Goal: Information Seeking & Learning: Learn about a topic

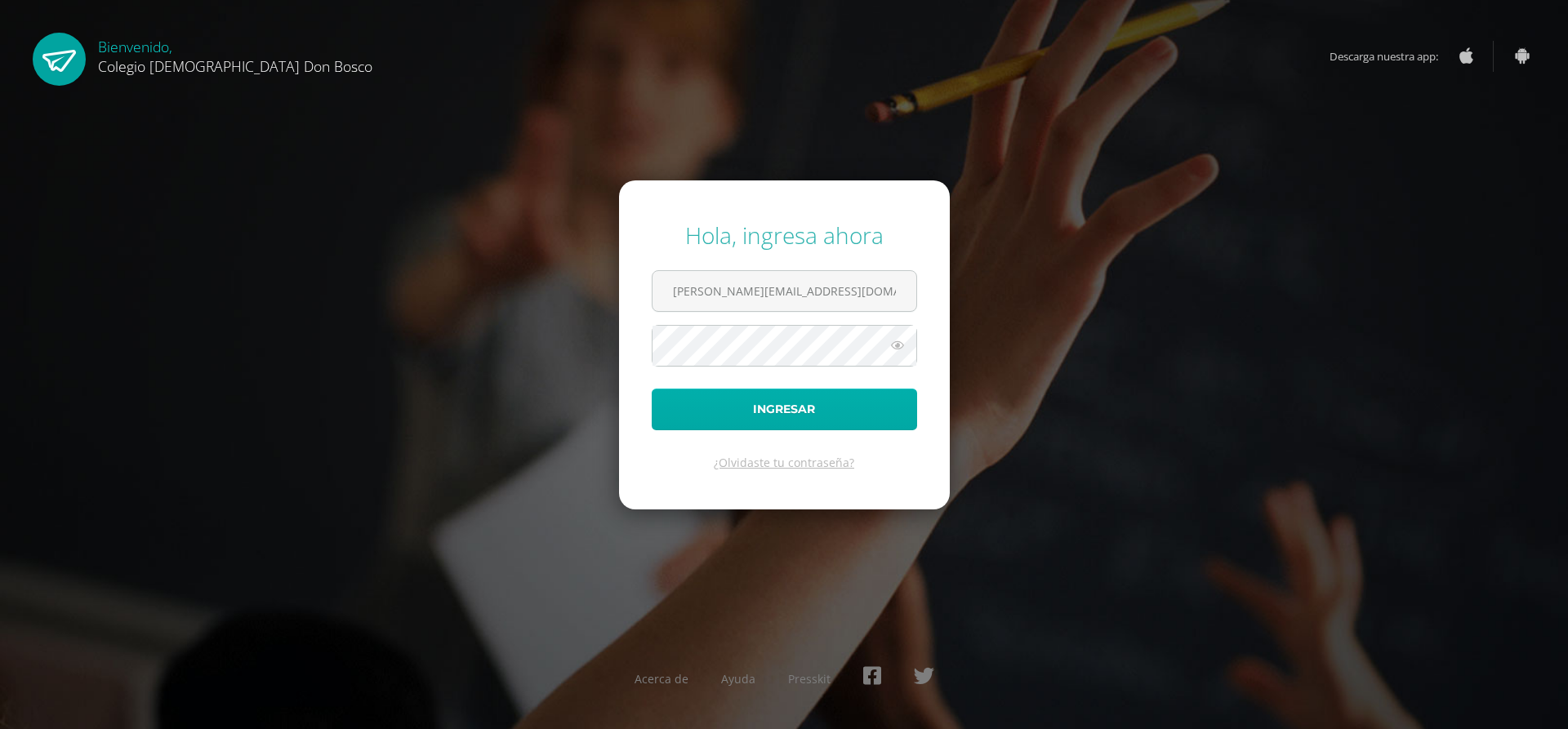
type input "a.rojas.1bdb@gmail.com"
click at [652, 389] on button "Ingresar" at bounding box center [784, 410] width 265 height 42
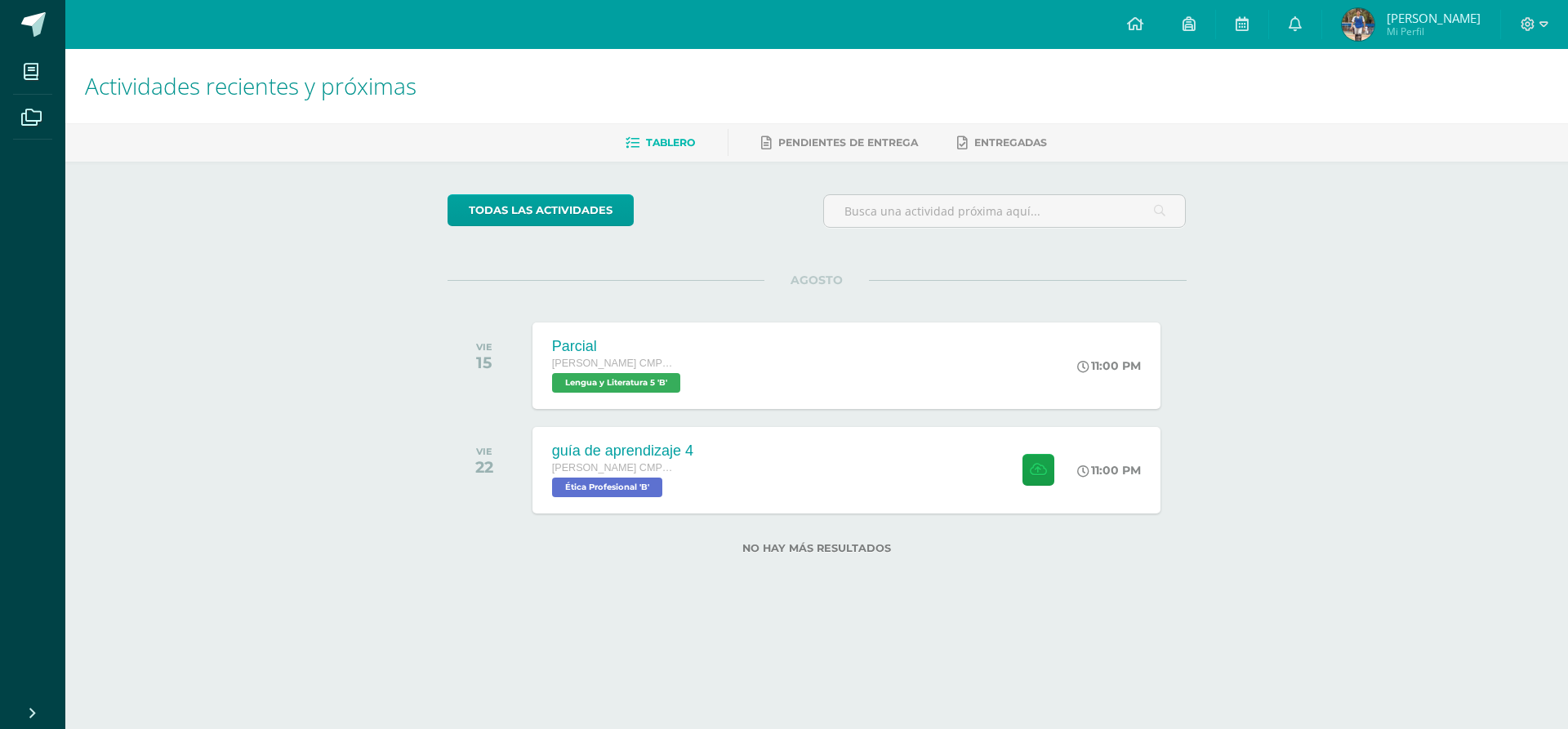
drag, startPoint x: 1467, startPoint y: 540, endPoint x: 1510, endPoint y: 128, distance: 414.2
click at [1471, 509] on div "Actividades recientes y próximas Tablero Pendientes de entrega Entregadas todas…" at bounding box center [816, 327] width 1503 height 558
click at [1322, 37] on link at bounding box center [1296, 24] width 52 height 49
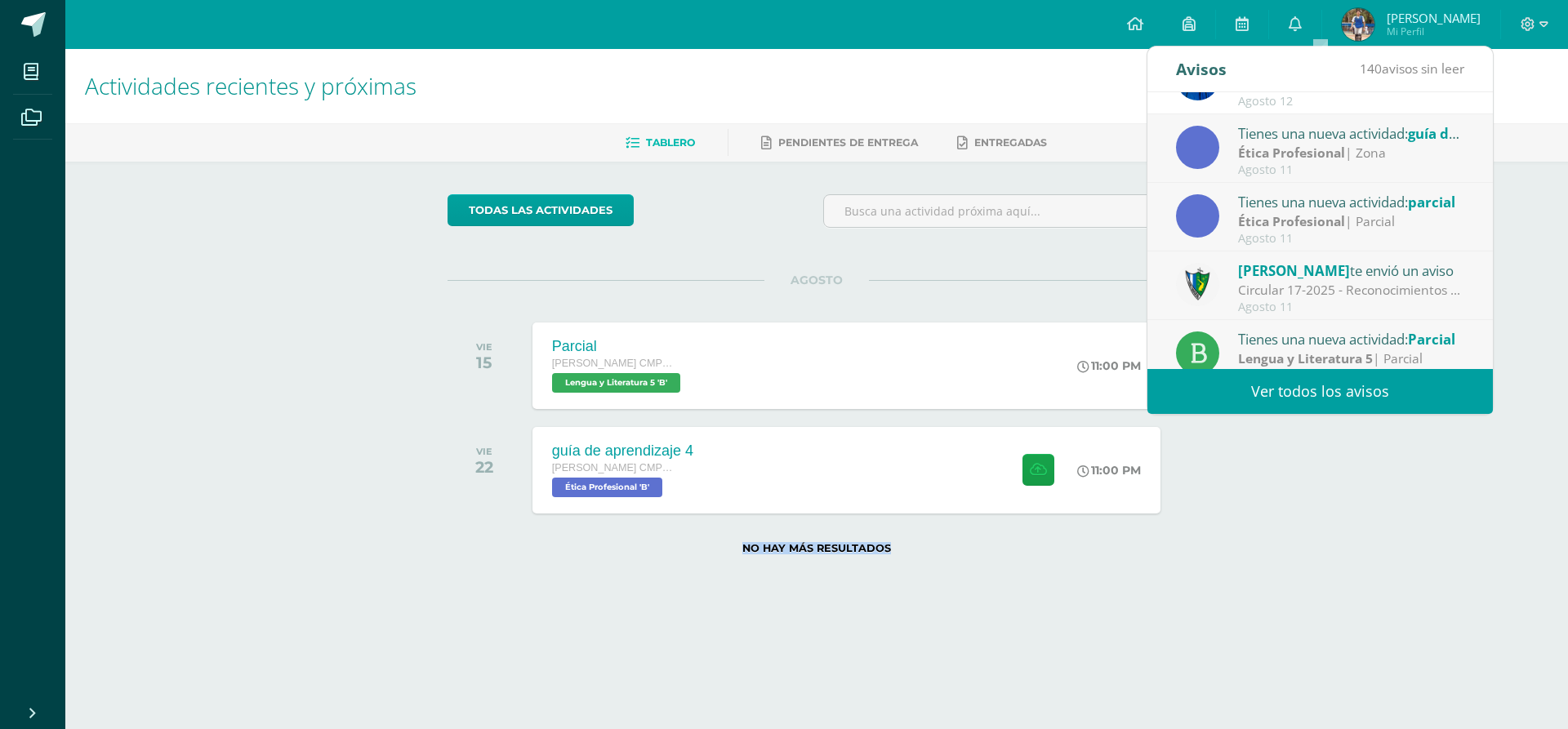
scroll to position [272, 0]
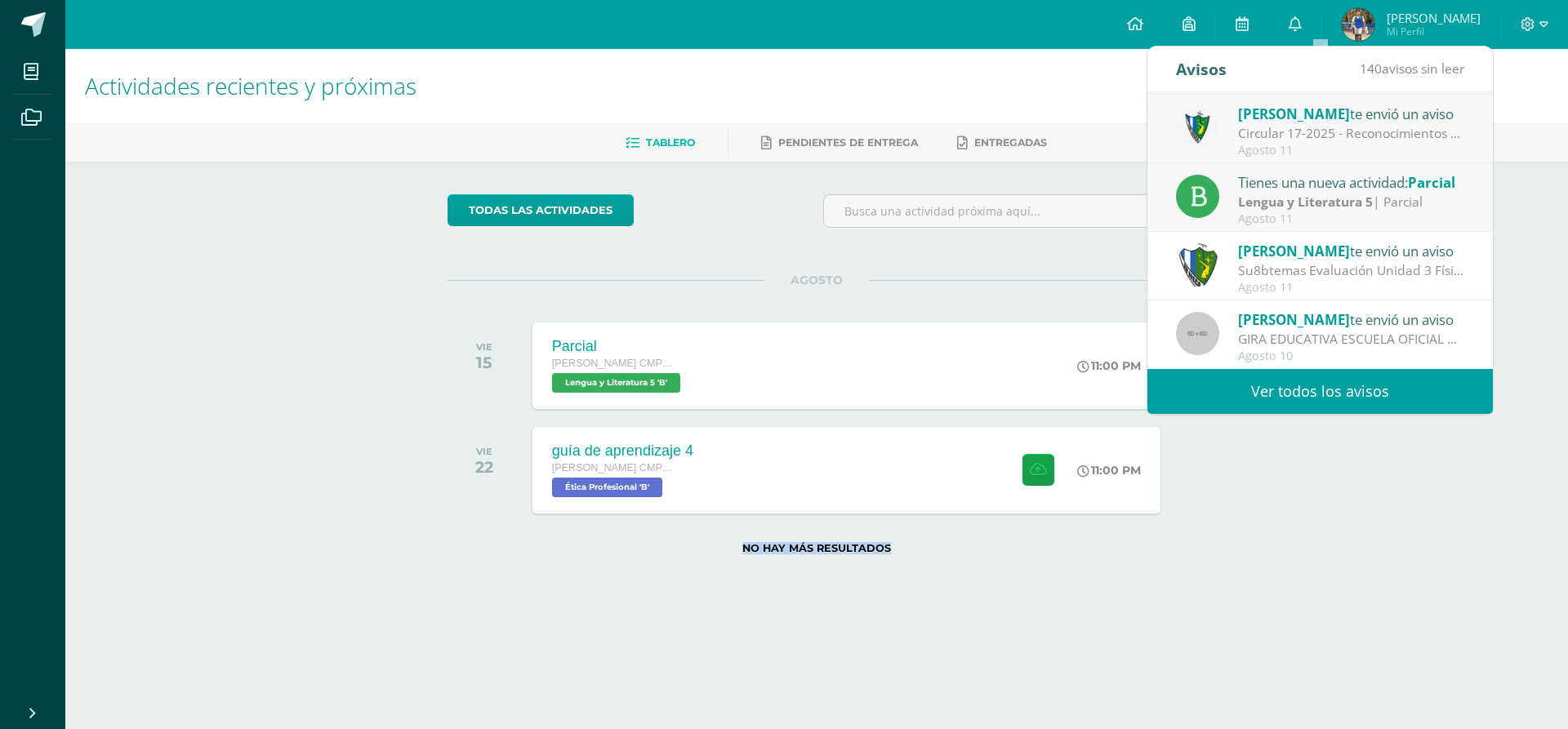
click at [1310, 389] on link "Ver todos los avisos" at bounding box center [1320, 391] width 345 height 45
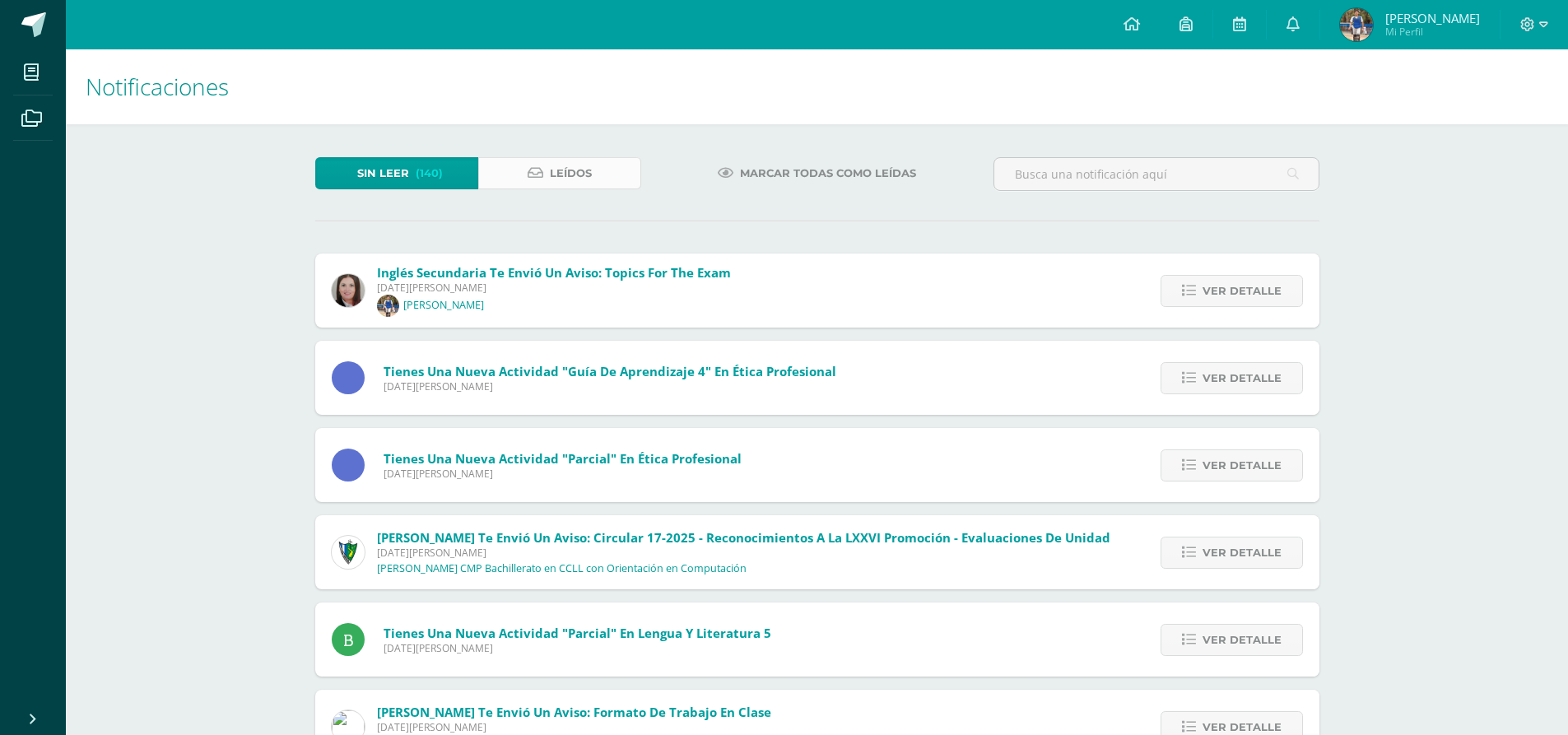
click at [595, 170] on link "Leídos" at bounding box center [559, 173] width 163 height 32
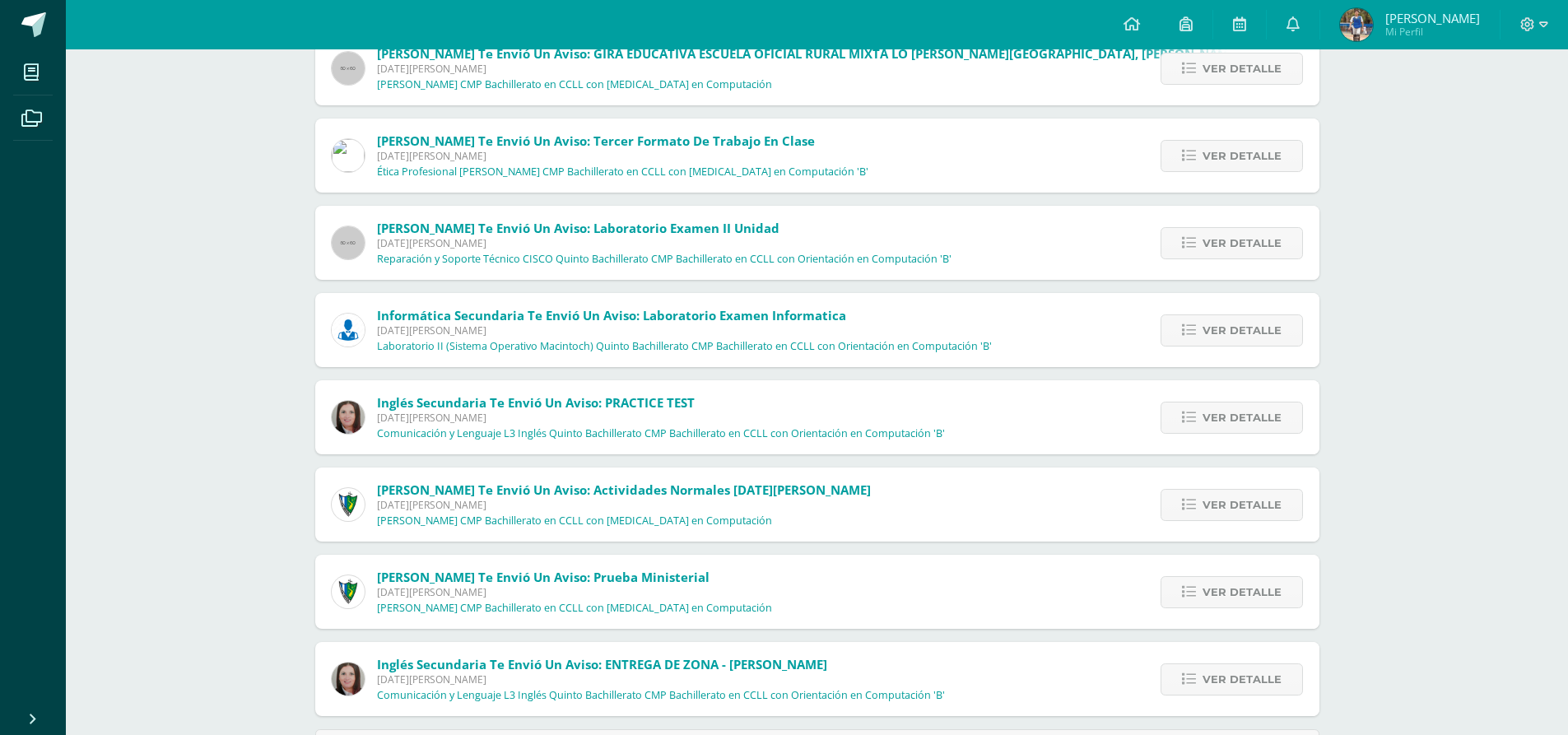
scroll to position [466, 0]
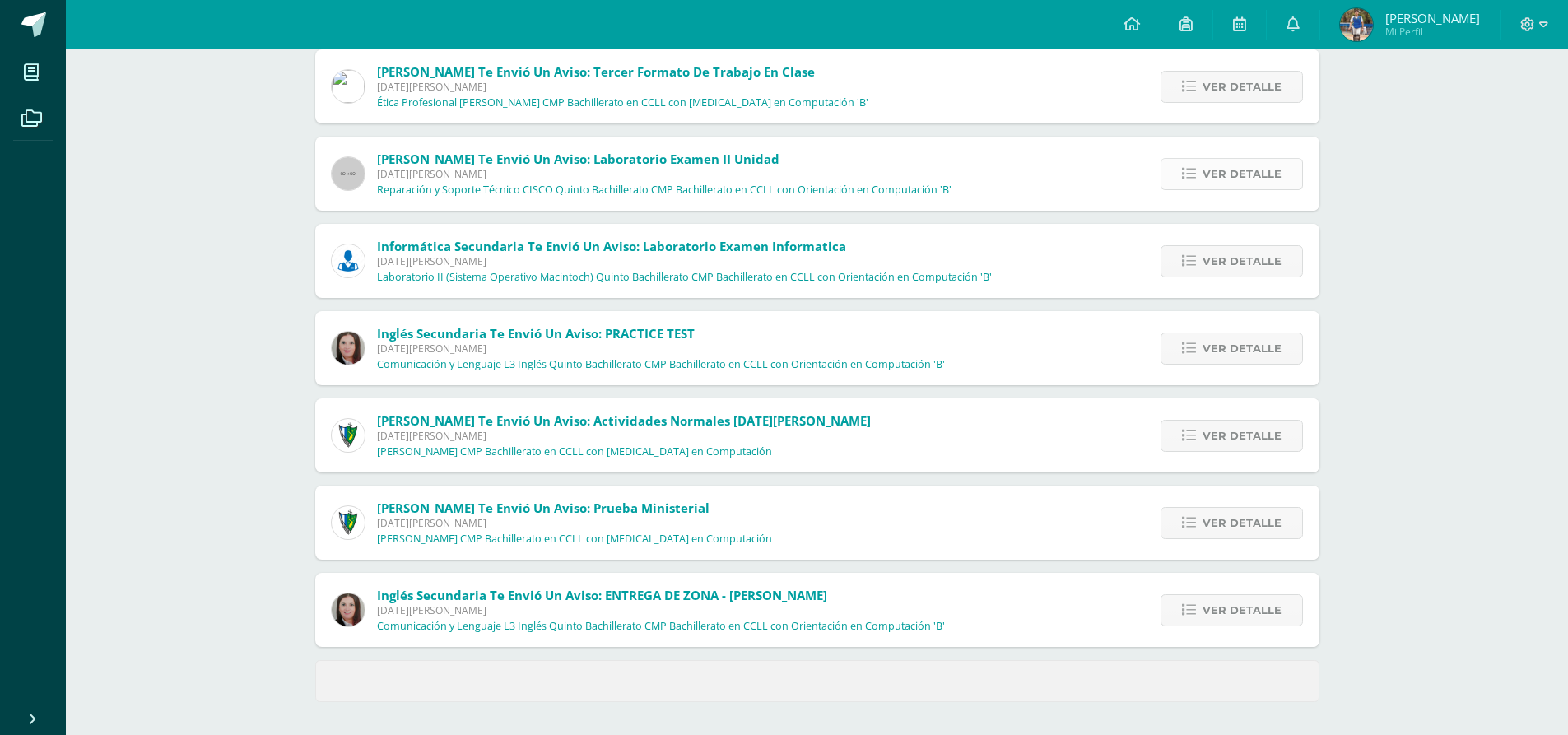
click at [1222, 186] on span "Ver detalle" at bounding box center [1242, 174] width 79 height 31
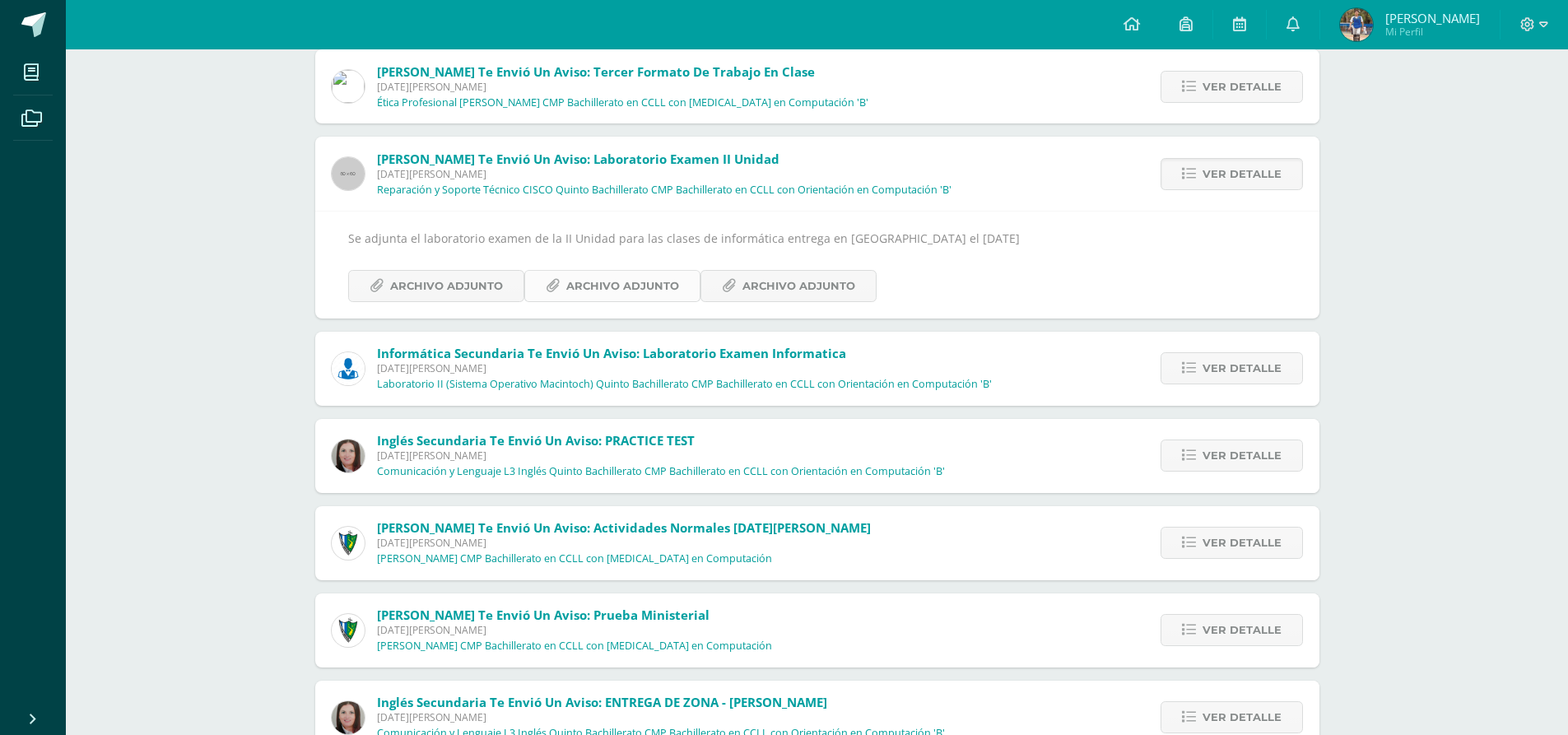
click at [597, 290] on span "Archivo Adjunto" at bounding box center [623, 286] width 113 height 31
click at [780, 287] on span "Archivo Adjunto" at bounding box center [799, 286] width 113 height 31
click at [441, 284] on span "Archivo Adjunto" at bounding box center [446, 286] width 113 height 31
click at [1237, 378] on span "Ver detalle" at bounding box center [1242, 368] width 79 height 31
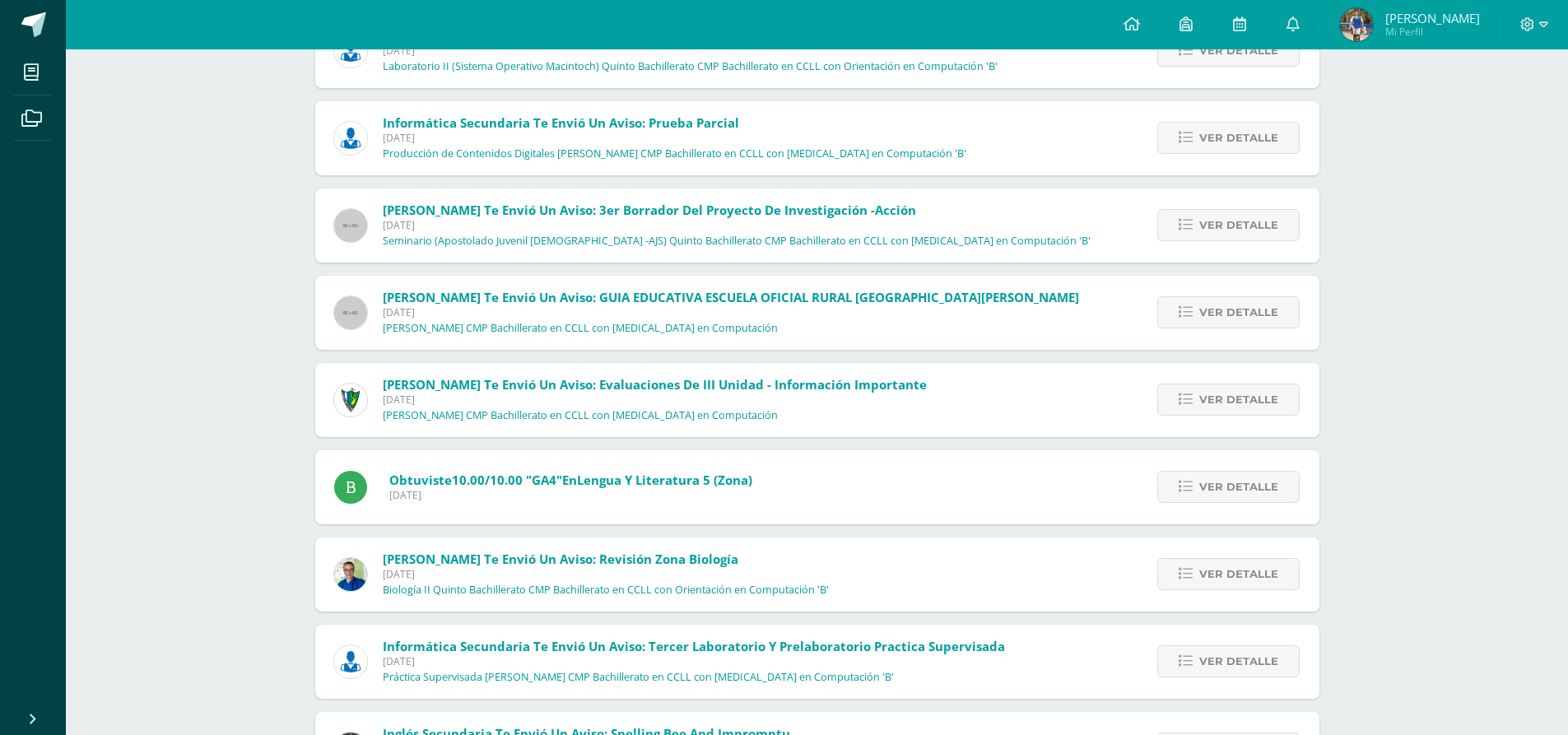
scroll to position [1766, 0]
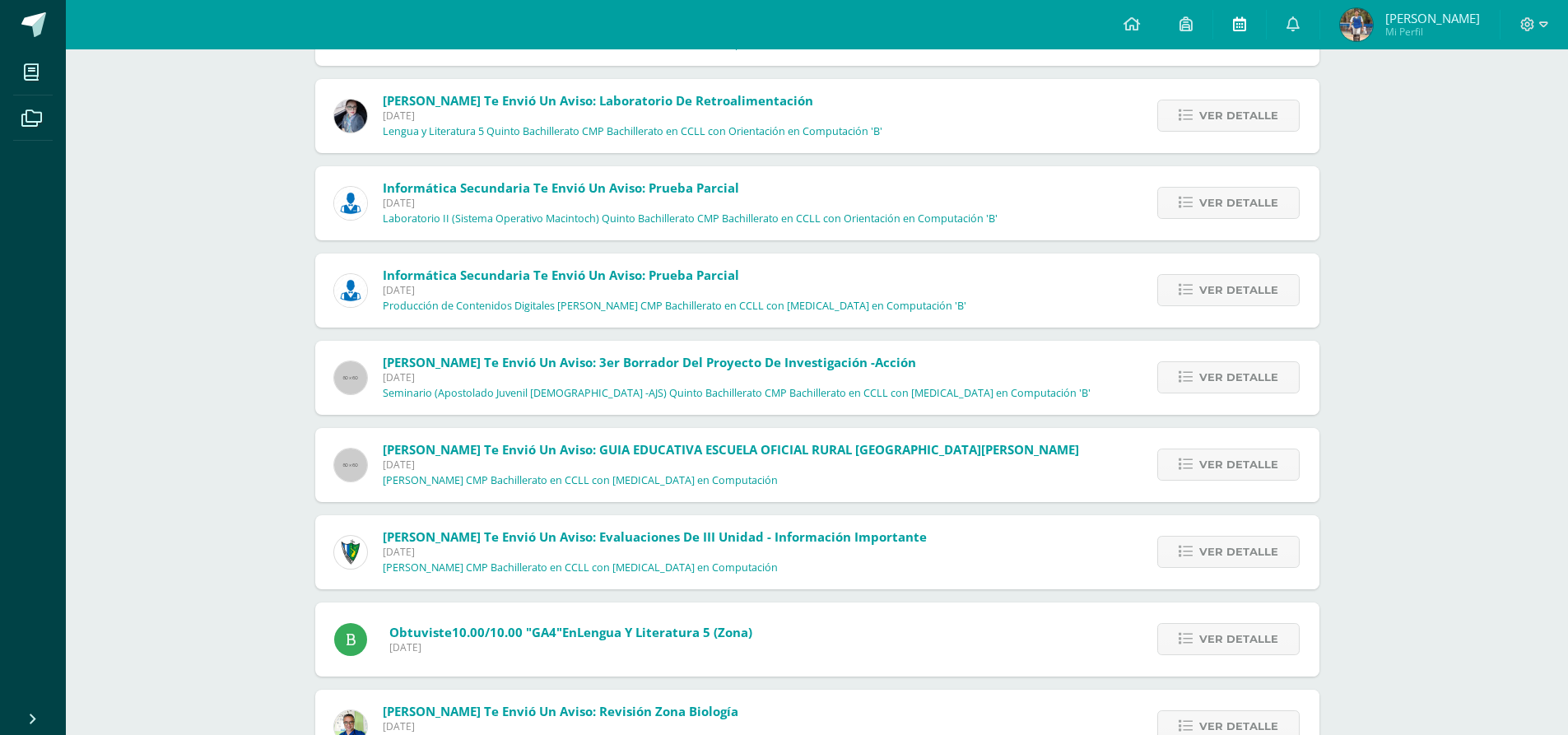
click at [1246, 24] on icon at bounding box center [1239, 24] width 13 height 15
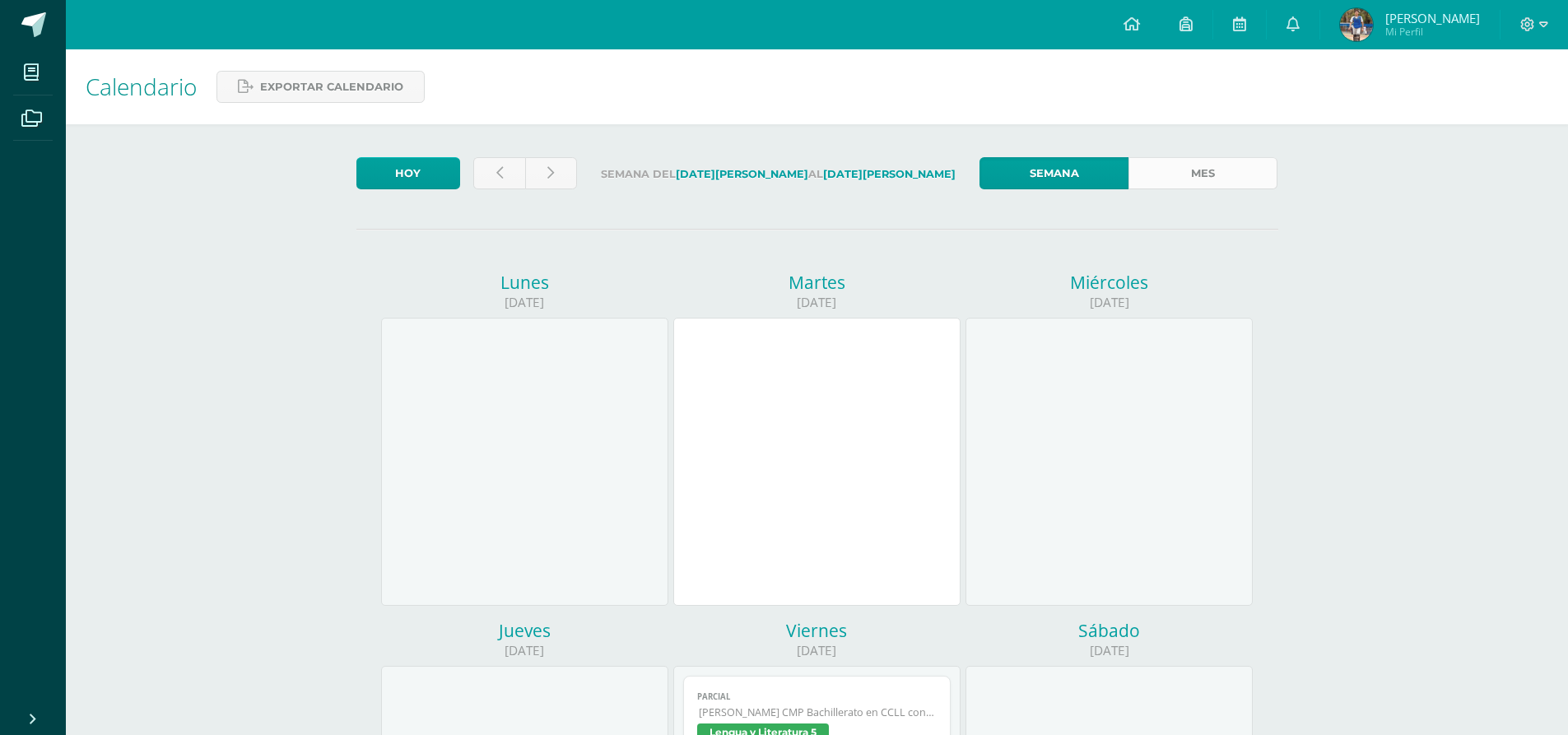
click at [1221, 177] on link "Mes" at bounding box center [1203, 173] width 149 height 32
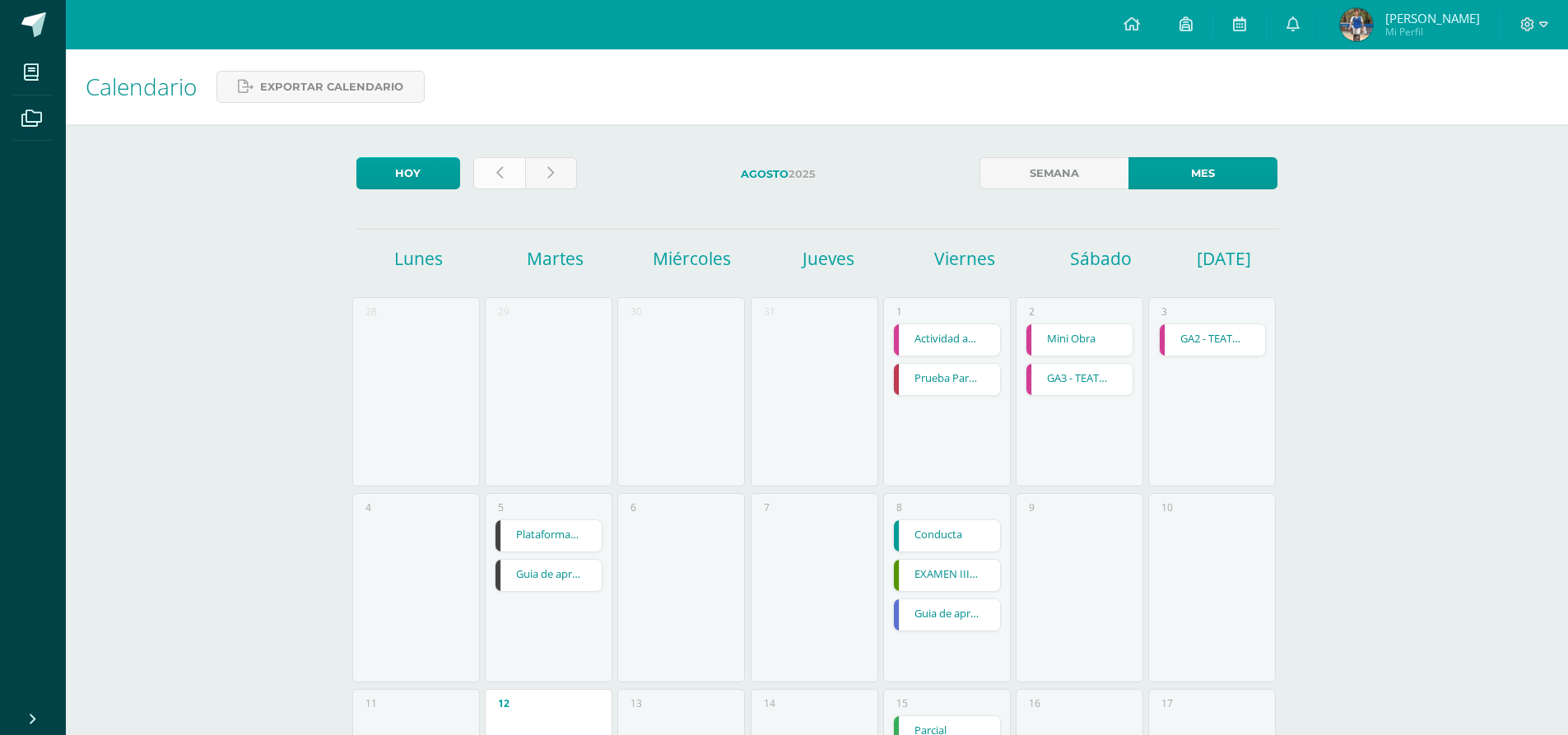
click at [511, 180] on link at bounding box center [499, 173] width 52 height 32
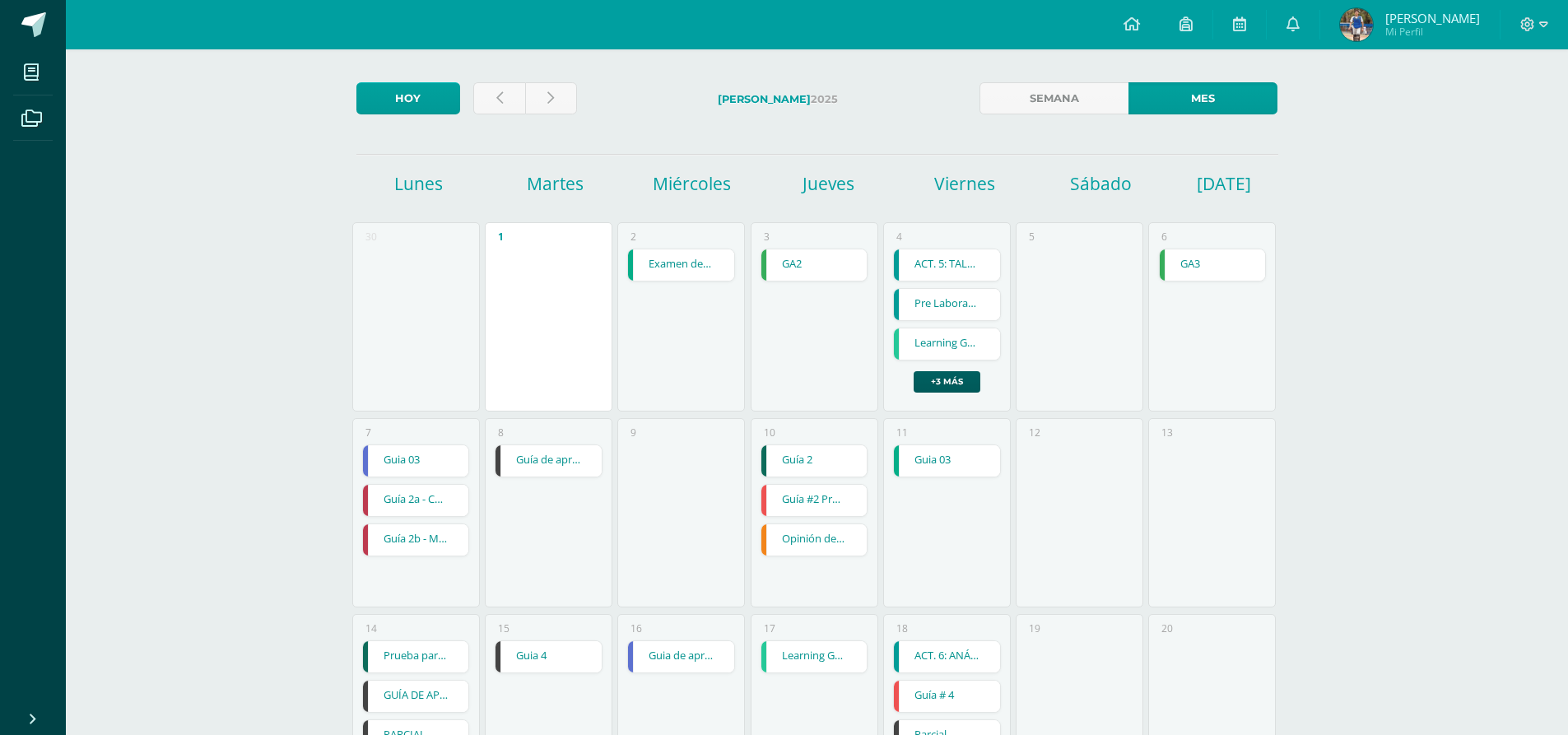
scroll to position [165, 0]
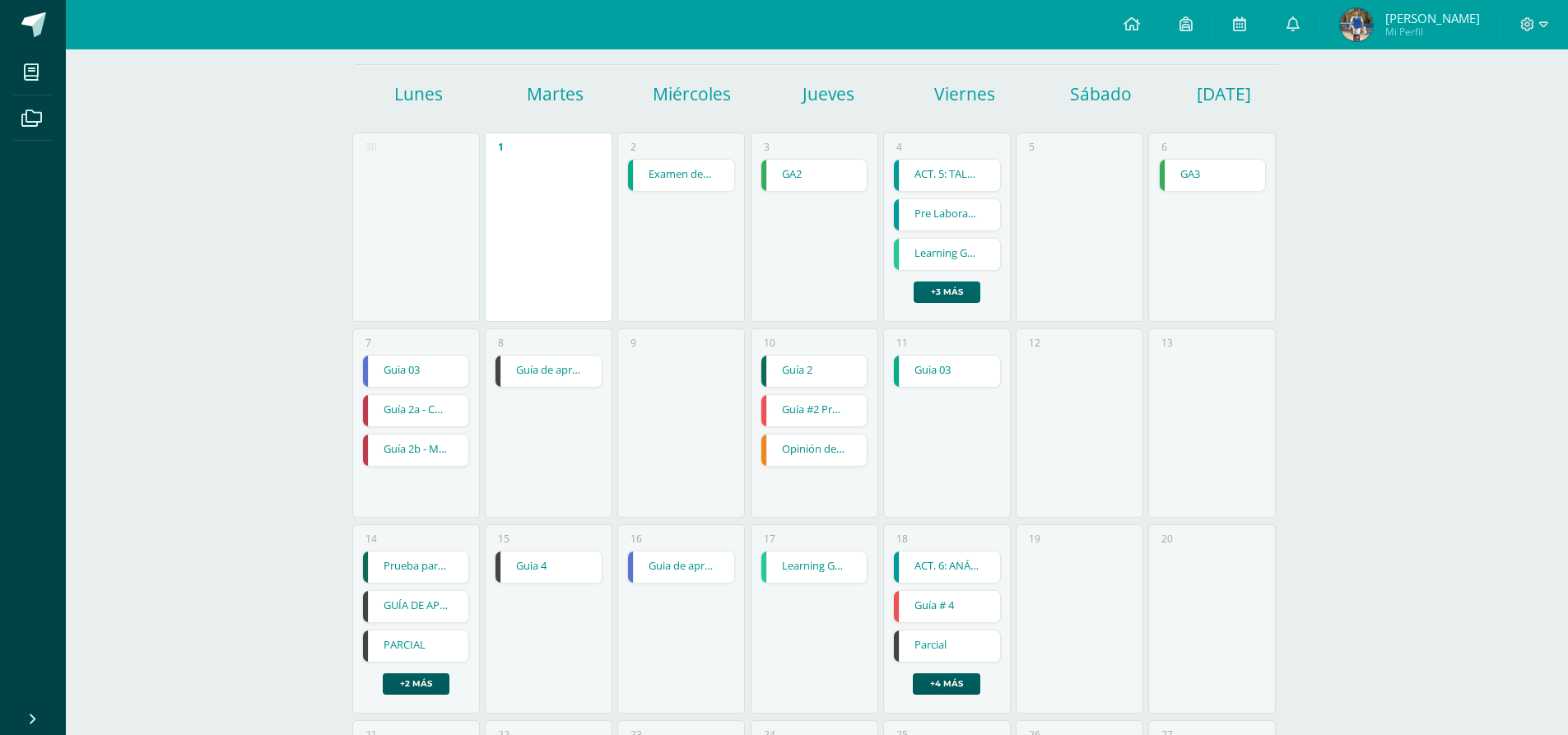
click at [935, 292] on link "+3 más" at bounding box center [947, 292] width 67 height 21
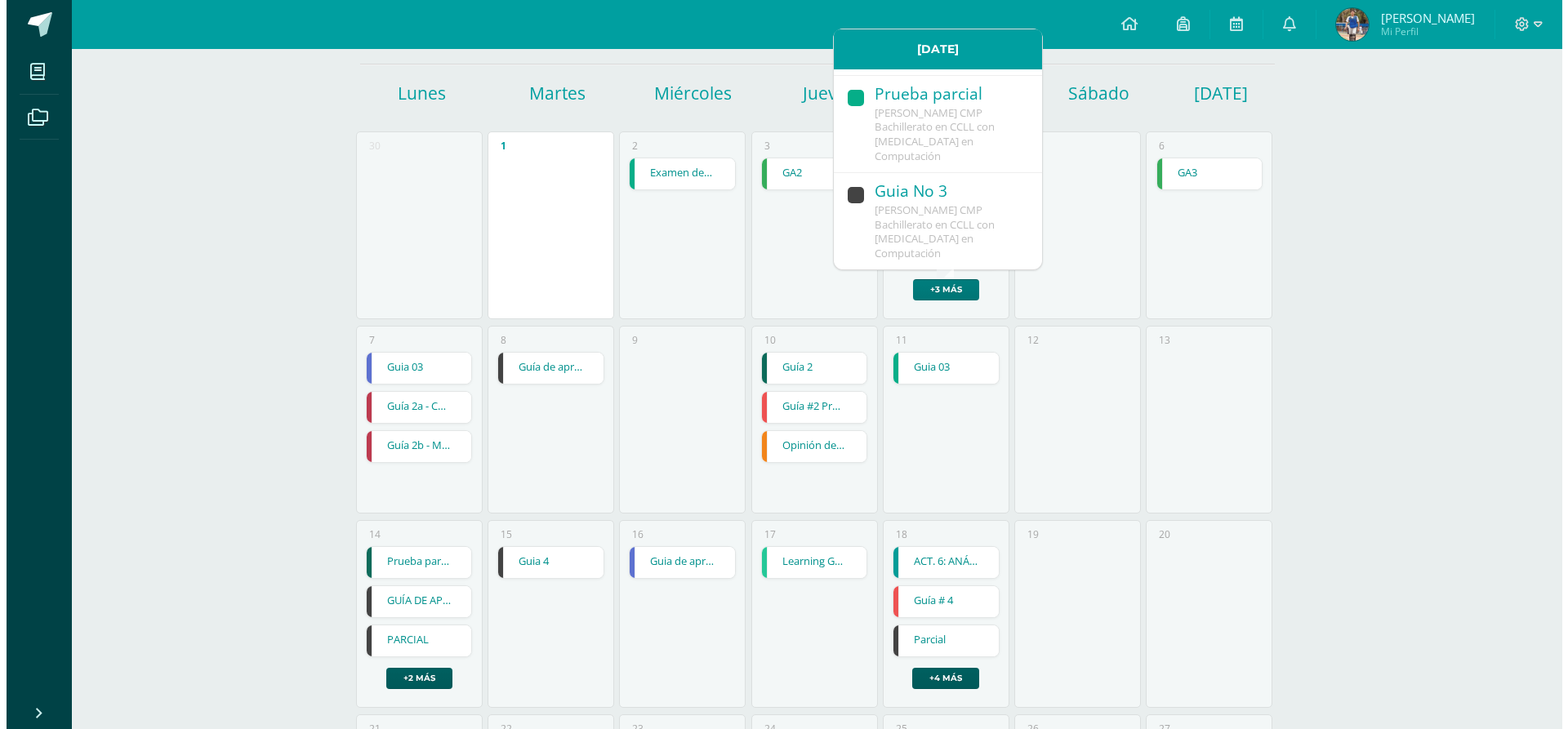
scroll to position [424, 0]
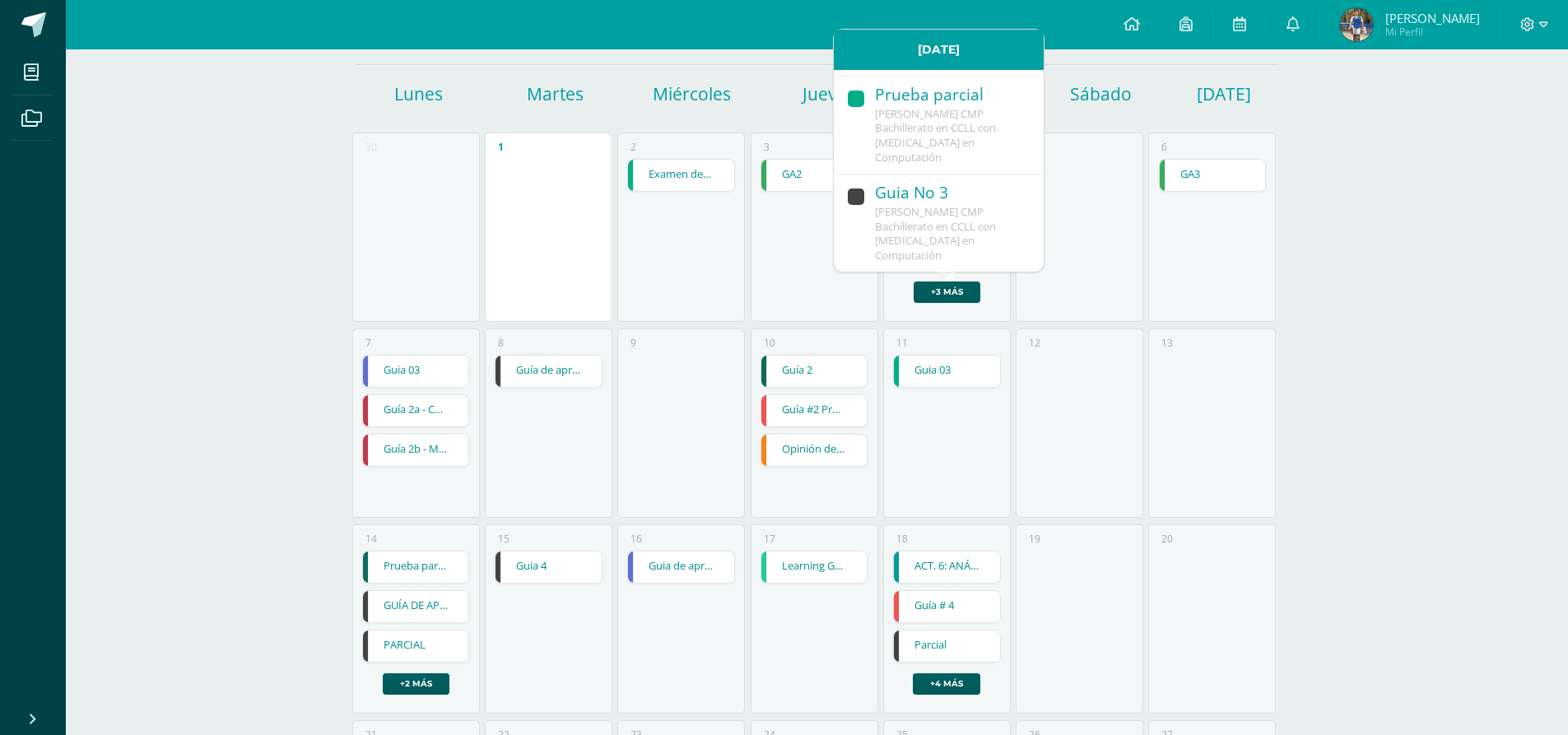
click at [987, 228] on span "[PERSON_NAME] CMP Bachillerato en CCLL con [MEDICAL_DATA] en Computación" at bounding box center [936, 233] width 121 height 59
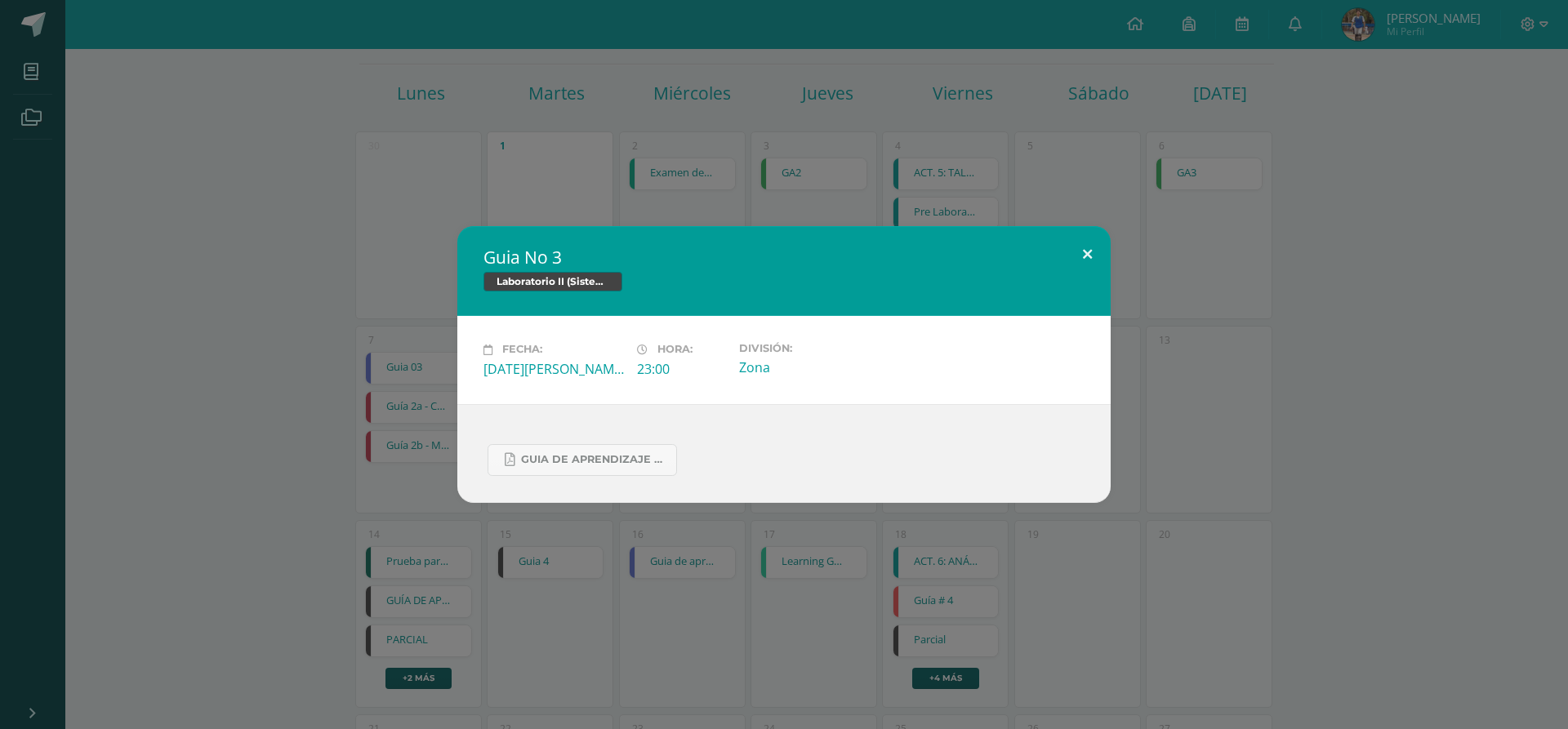
click at [1069, 254] on div "Guia No 3 Laboratorio II (Sistema Operativo Macintoch) Fecha: [DATE][PERSON_NAM…" at bounding box center [784, 364] width 653 height 276
click at [1083, 250] on button at bounding box center [1087, 254] width 46 height 56
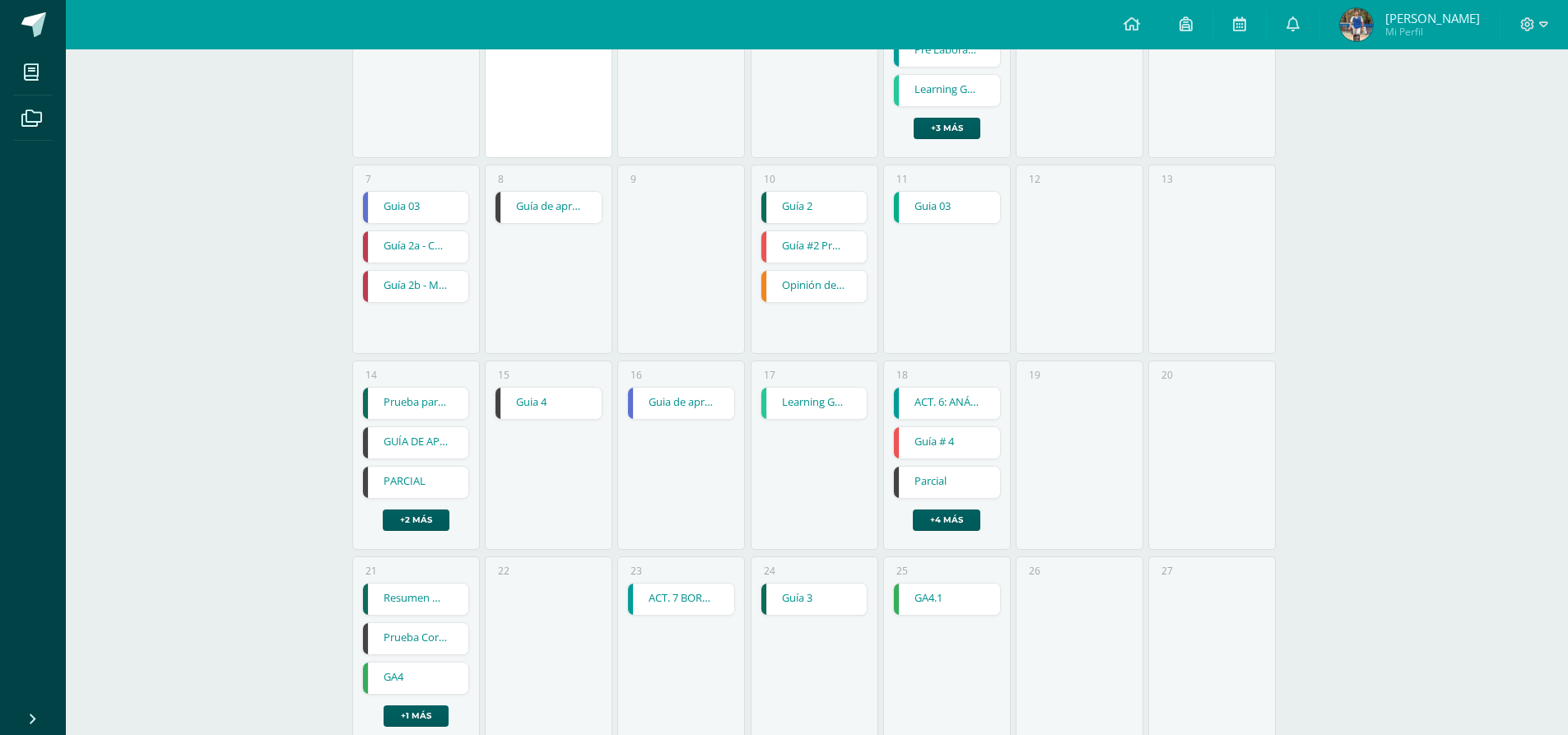
scroll to position [329, 0]
click at [586, 205] on link "Guía de aprendizaje 2" at bounding box center [548, 207] width 106 height 32
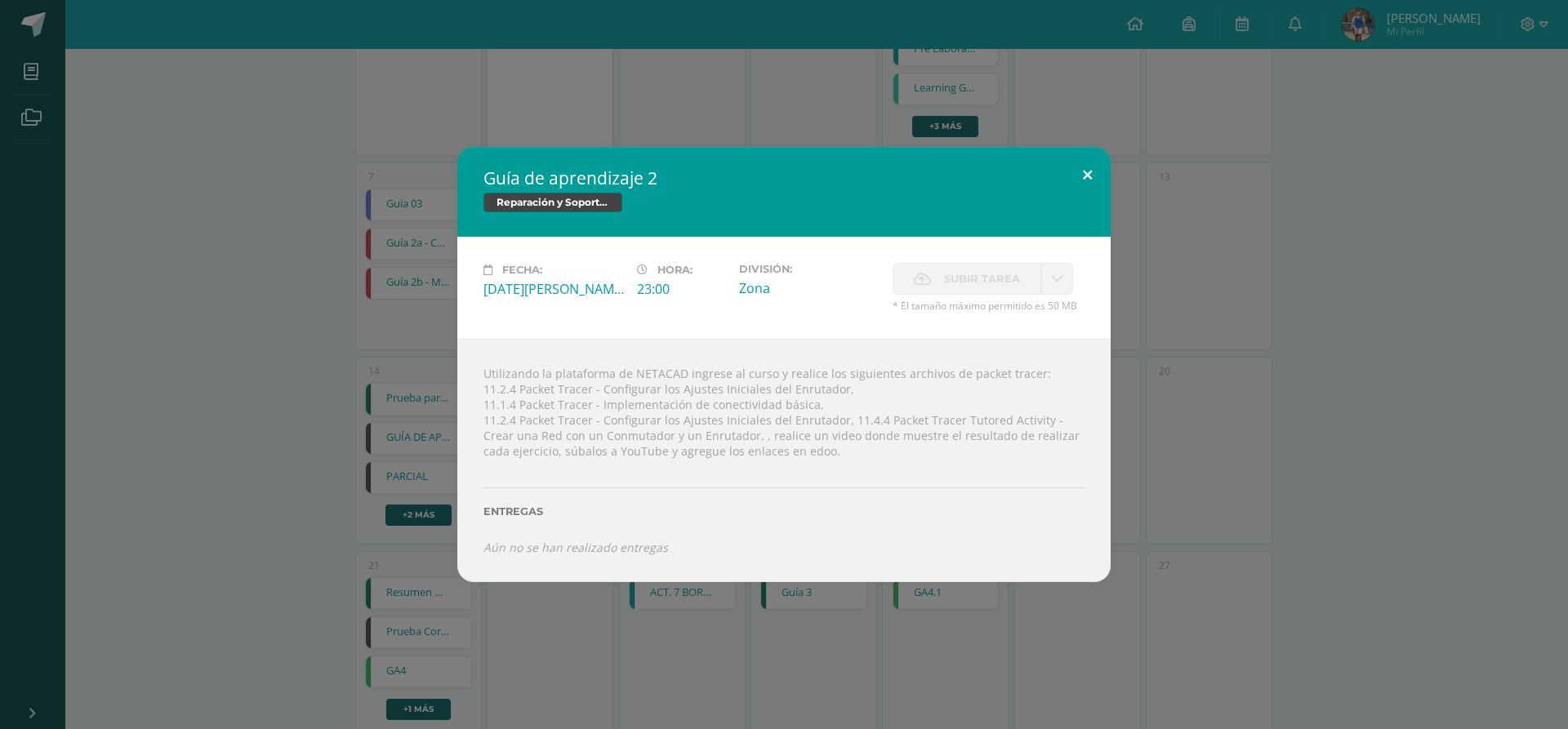
click at [1082, 179] on button at bounding box center [1087, 175] width 46 height 56
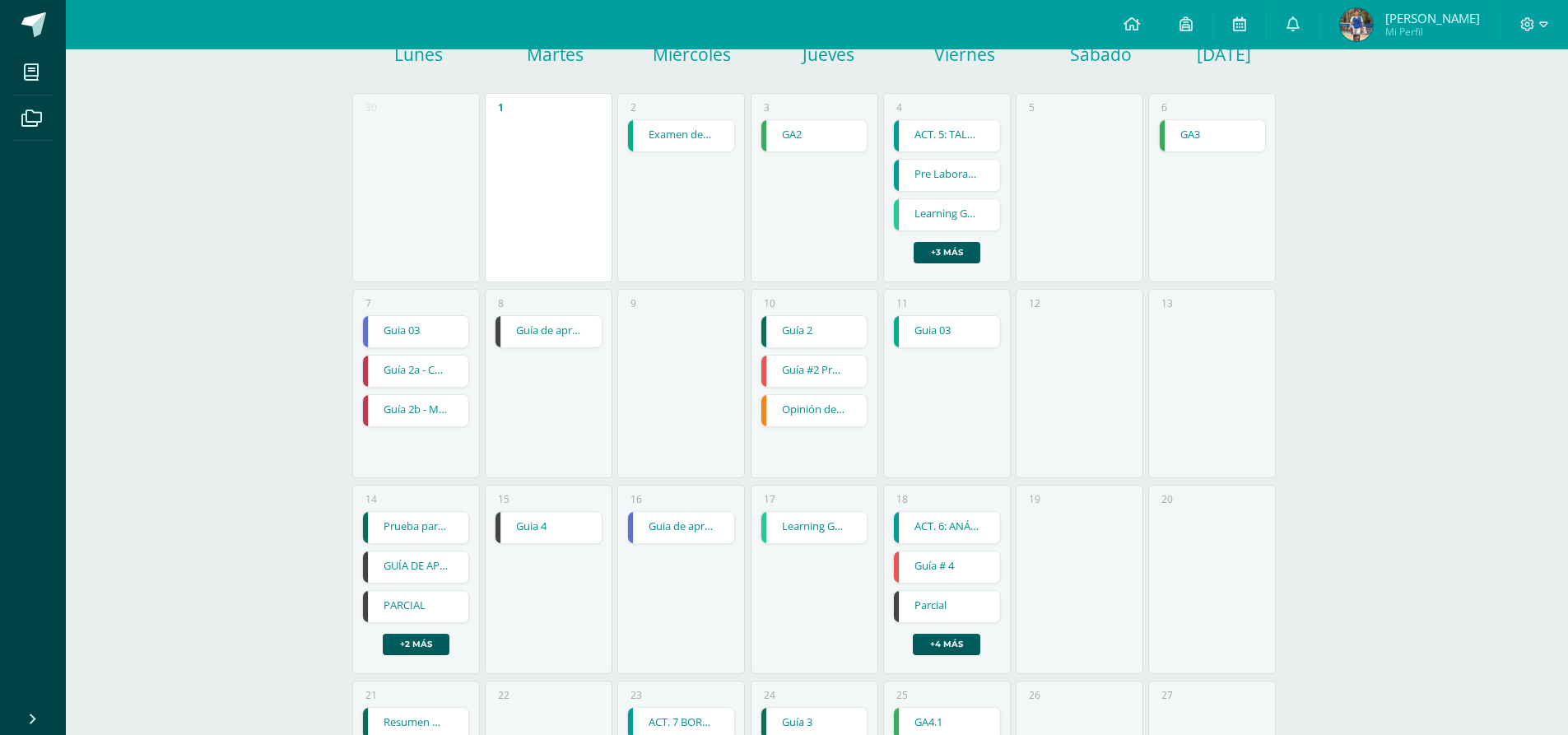
scroll to position [0, 0]
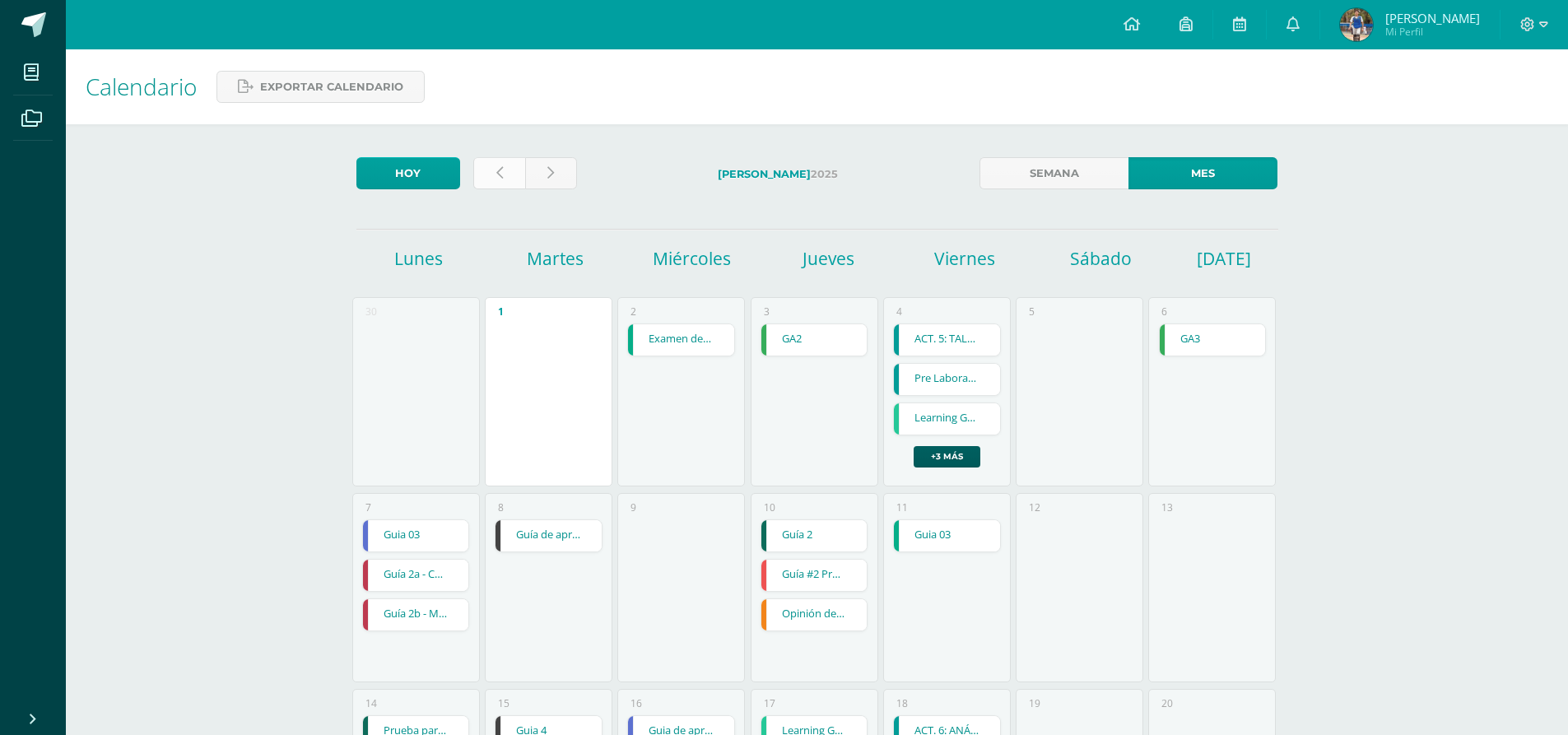
click at [514, 182] on link at bounding box center [499, 173] width 52 height 32
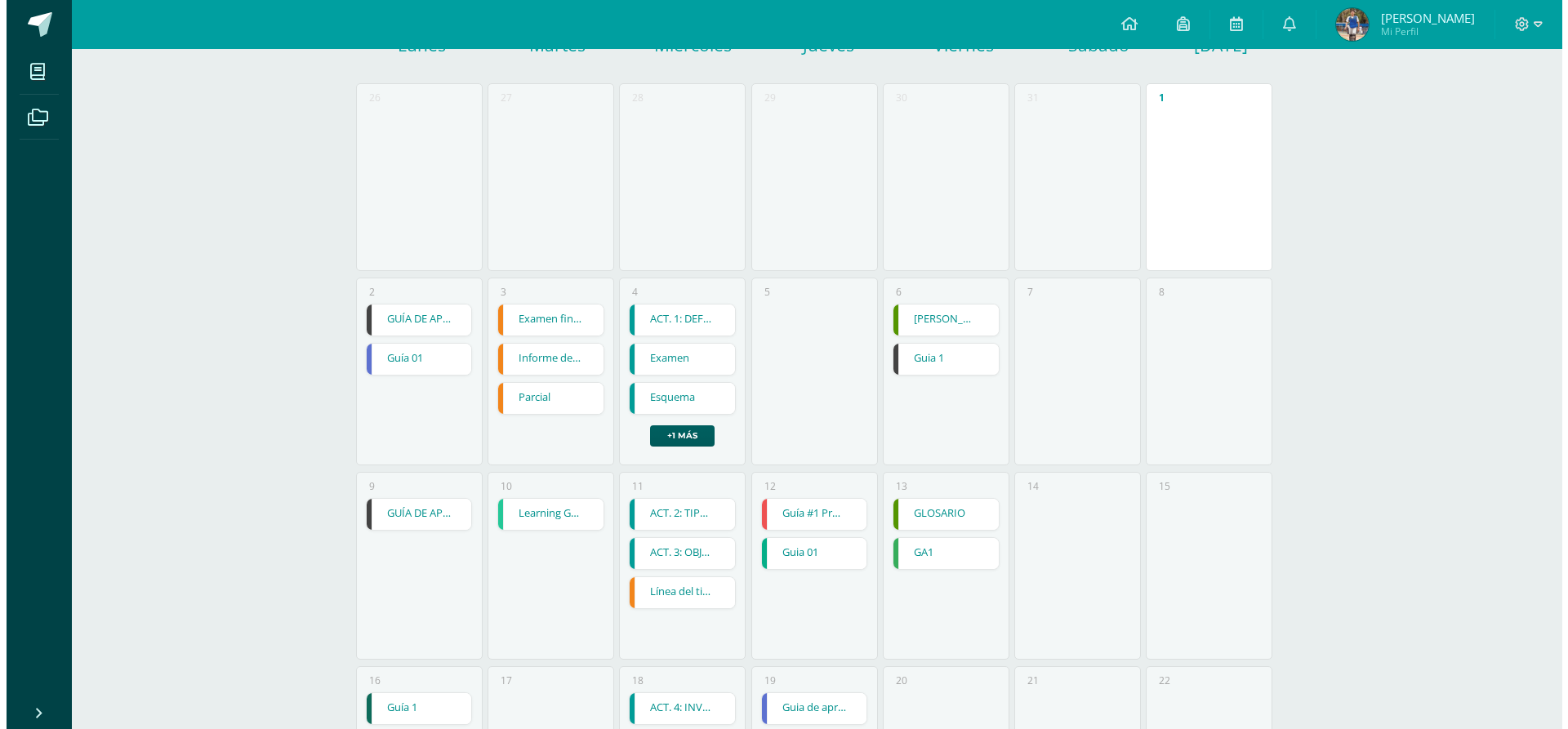
scroll to position [245, 0]
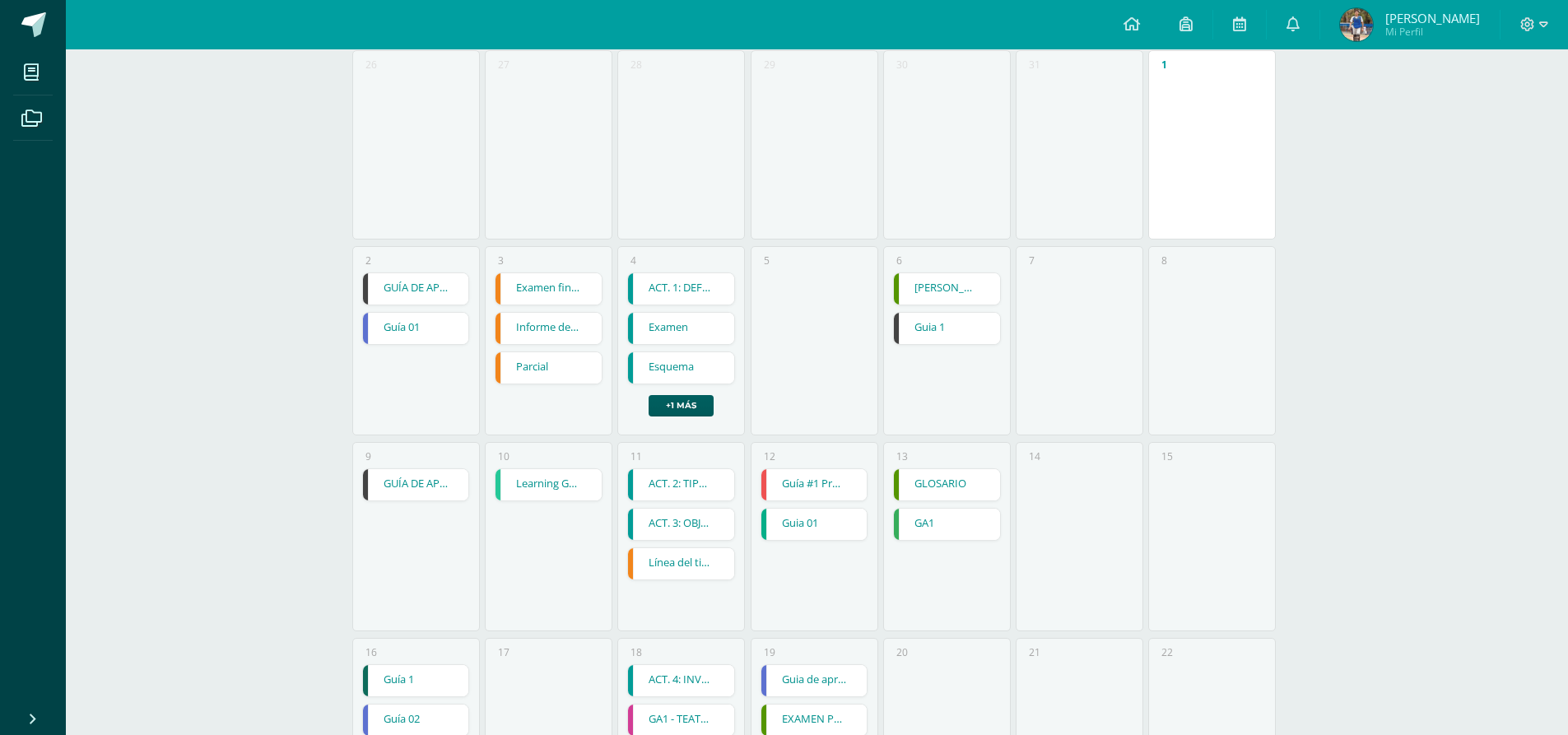
click at [422, 288] on link "GUÍA DE APRENDIZAJE 1" at bounding box center [416, 289] width 106 height 32
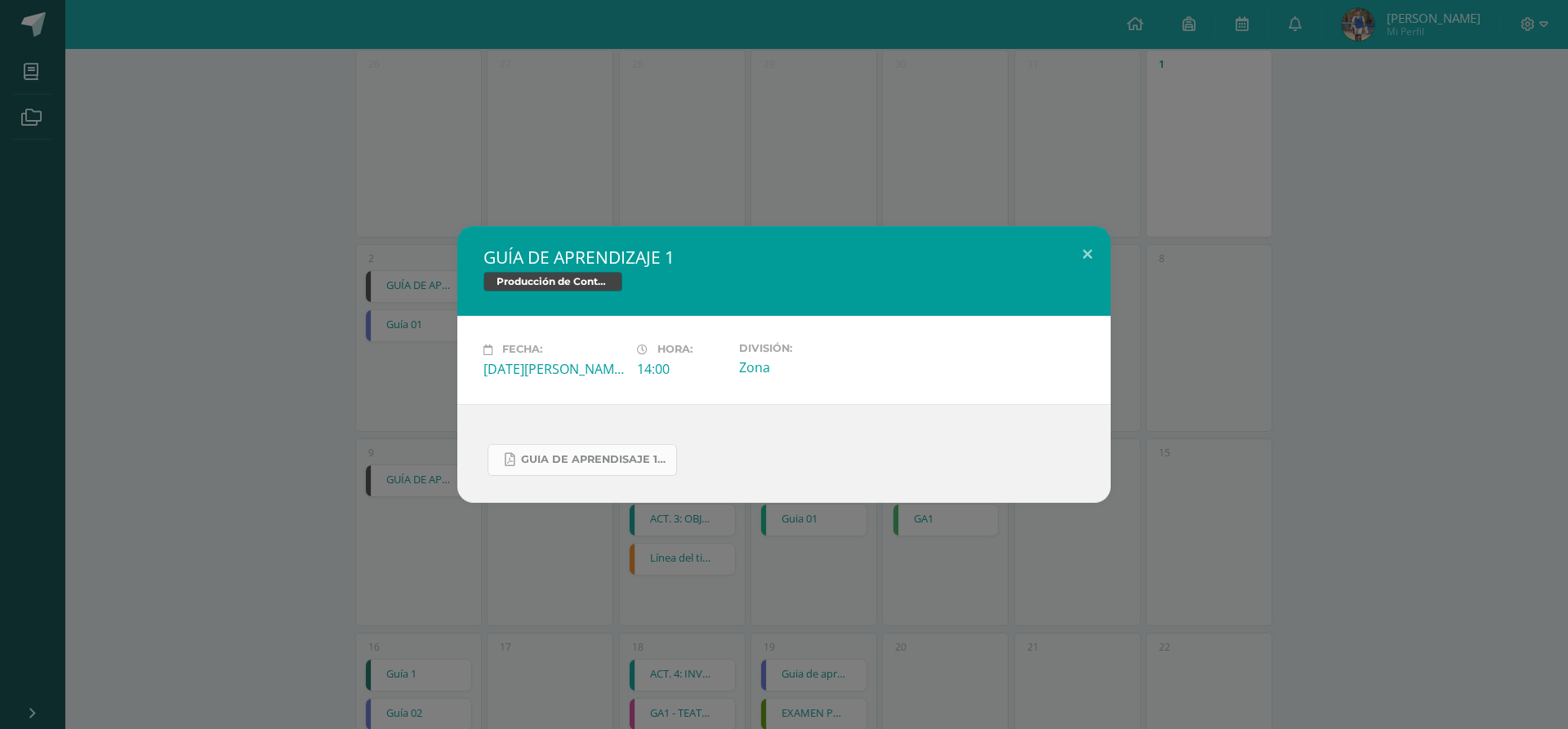
click at [622, 464] on span "Guia de aprendisaje 1 unidad 3.pdf" at bounding box center [594, 459] width 147 height 13
